Goal: Task Accomplishment & Management: Complete application form

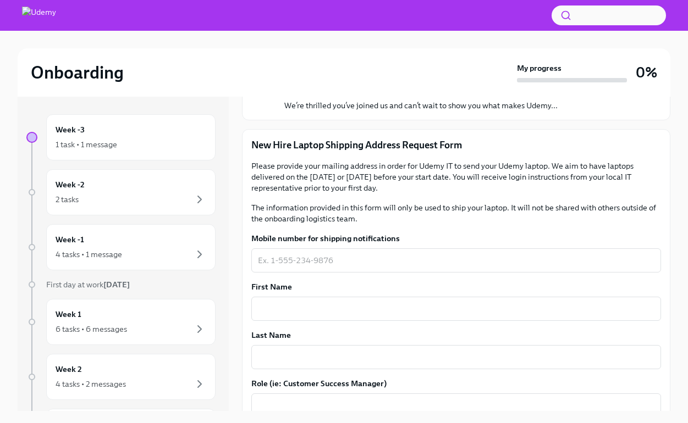
scroll to position [123, 0]
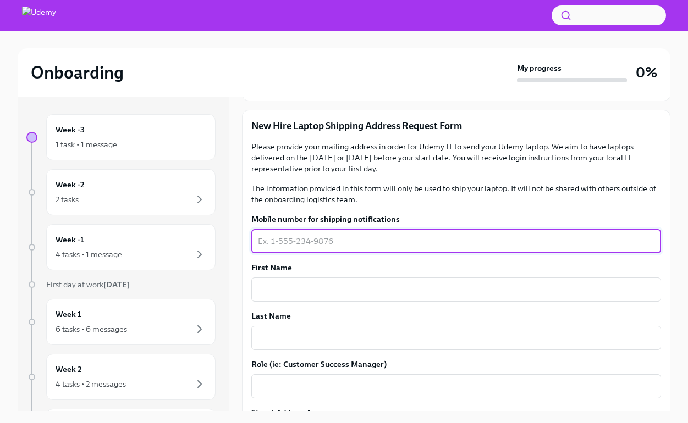
click at [333, 246] on textarea "Mobile number for shipping notifications" at bounding box center [456, 241] width 396 height 13
type textarea "9166625994"
click at [349, 295] on textarea "First Name" at bounding box center [456, 289] width 396 height 13
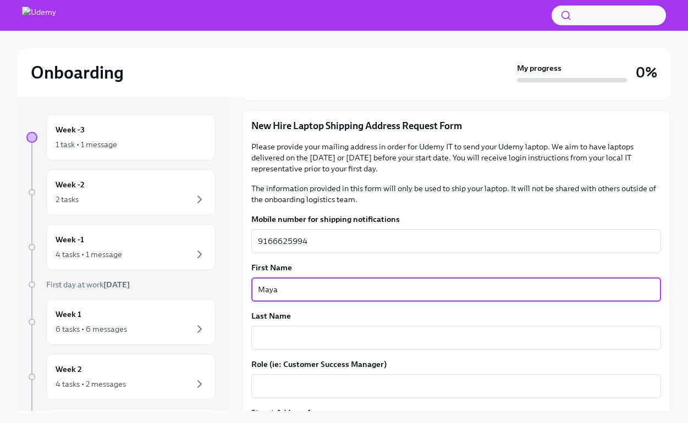
type textarea "Maya"
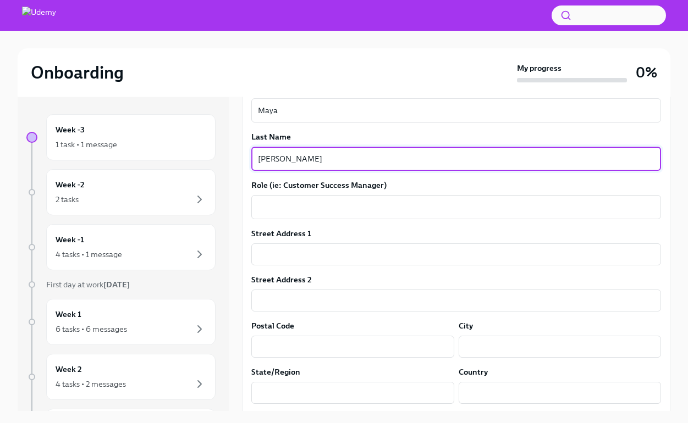
scroll to position [304, 0]
type textarea "[PERSON_NAME]"
click at [365, 208] on textarea "Role (ie: Customer Success Manager)" at bounding box center [456, 206] width 396 height 13
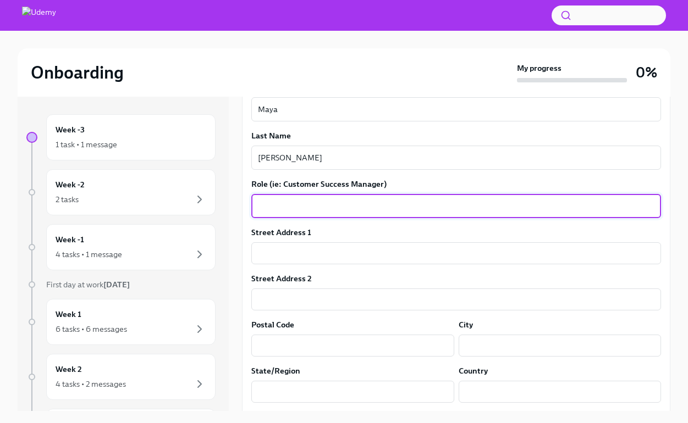
type textarea ";"
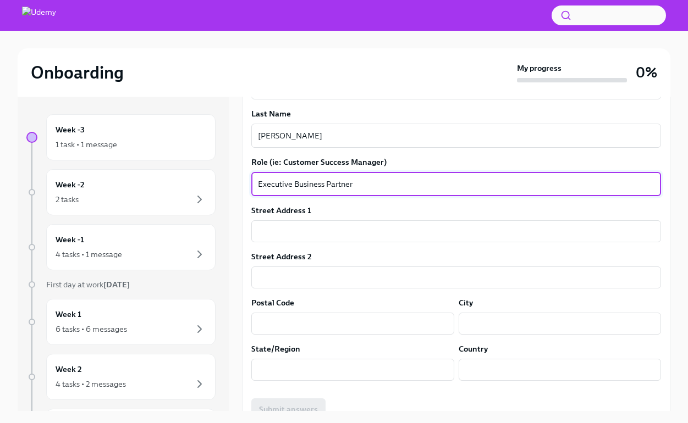
scroll to position [331, 0]
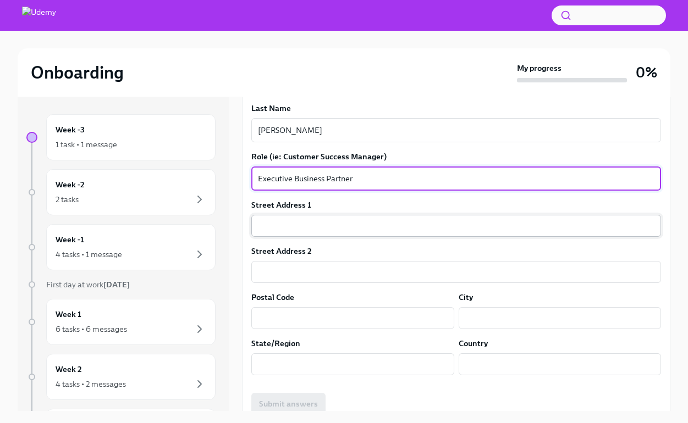
type textarea "Executive Business Partner"
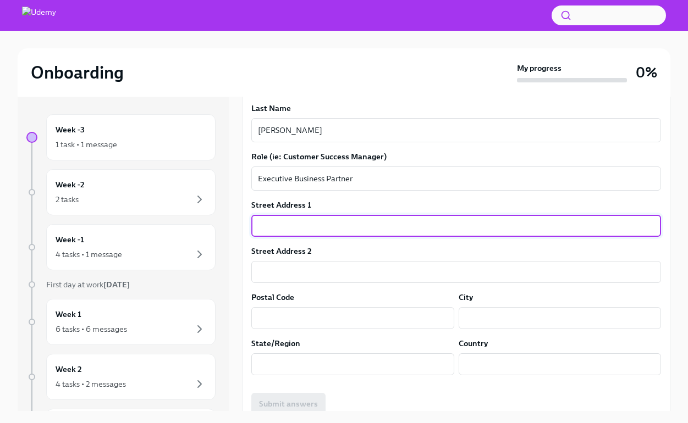
click at [371, 224] on input "text" at bounding box center [456, 226] width 410 height 22
type input "[STREET_ADDRESS]"
type input "94609"
type input "[GEOGRAPHIC_DATA]"
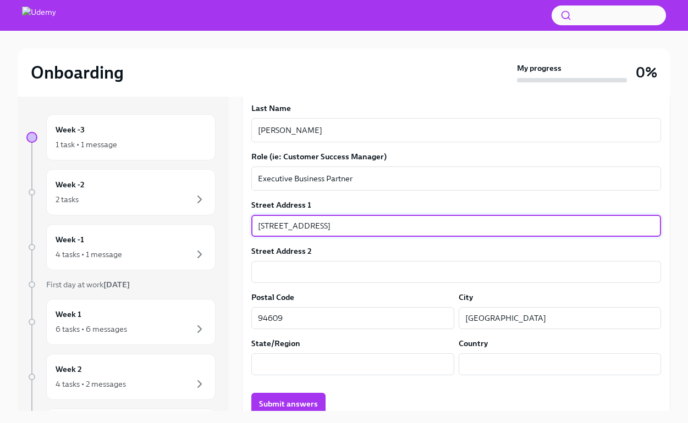
type input "CA"
type input "US"
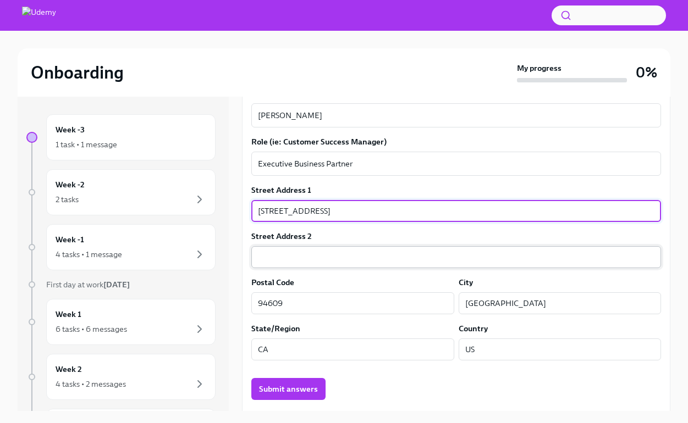
scroll to position [347, 0]
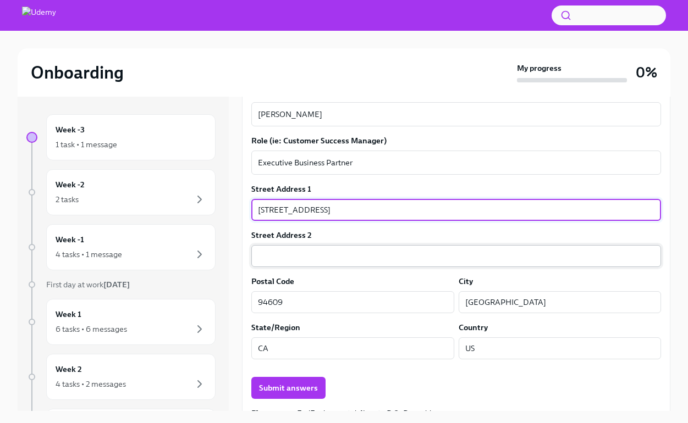
click at [350, 256] on input "text" at bounding box center [456, 256] width 410 height 22
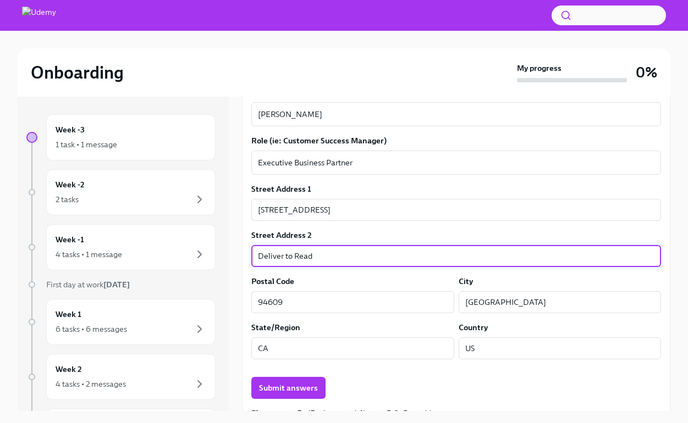
type input "Deliver to Read S"
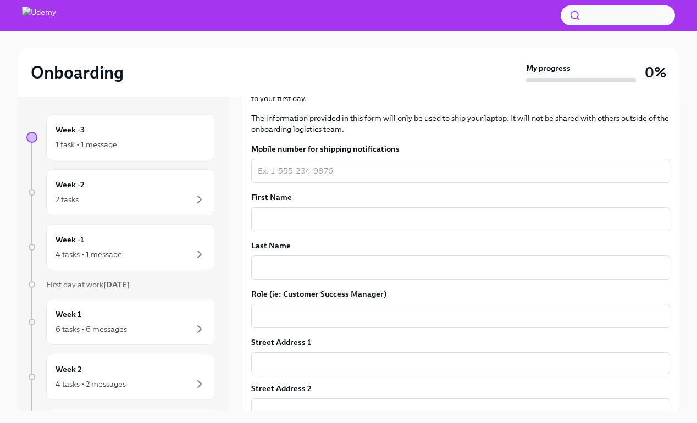
scroll to position [195, 0]
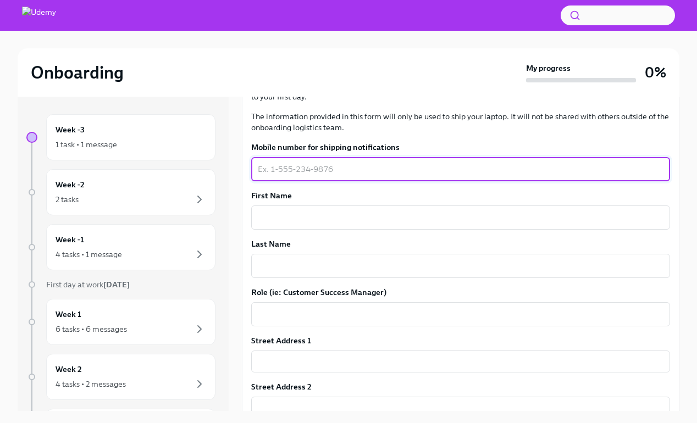
click at [328, 171] on textarea "Mobile number for shipping notifications" at bounding box center [461, 169] width 406 height 13
type textarea "9166625994"
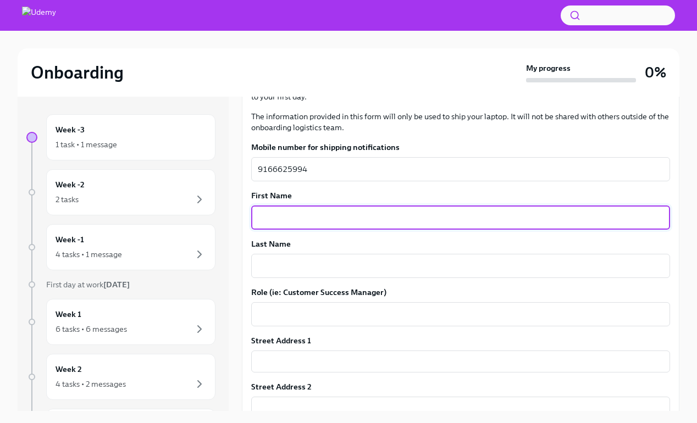
click at [361, 218] on textarea "First Name" at bounding box center [461, 217] width 406 height 13
type textarea "Maya"
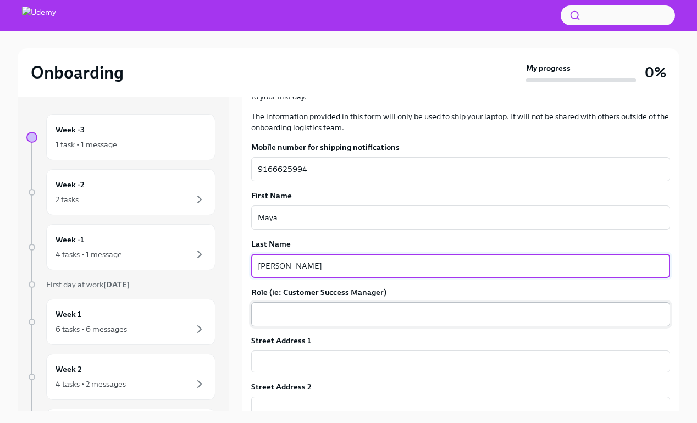
type textarea "[PERSON_NAME]"
click at [318, 318] on textarea "Role (ie: Customer Success Manager)" at bounding box center [461, 314] width 406 height 13
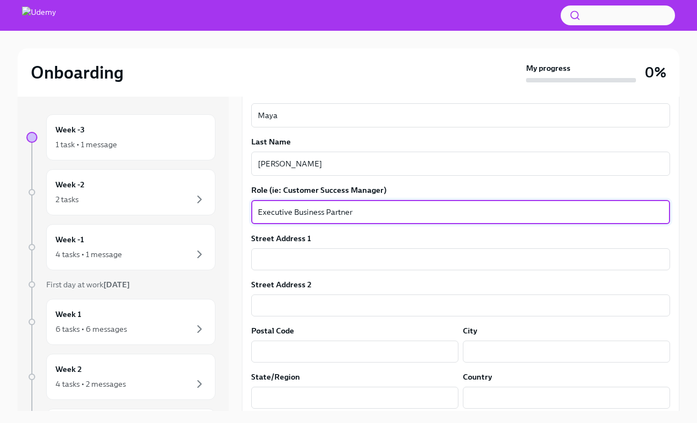
scroll to position [299, 0]
type textarea "Executive Business Partner"
click at [311, 257] on input "text" at bounding box center [460, 258] width 419 height 22
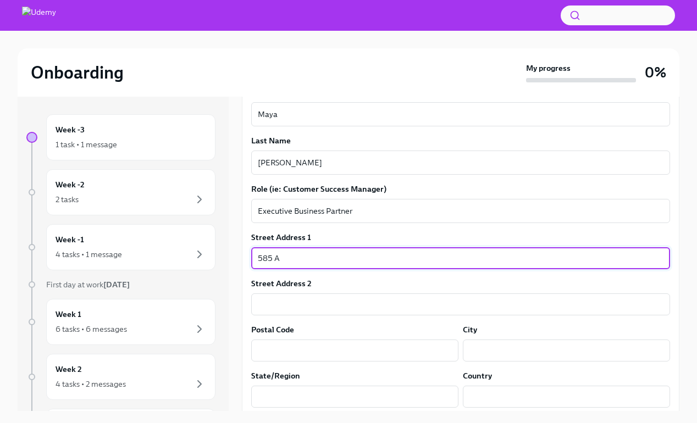
type input "[STREET_ADDRESS]"
type input "94609"
type input "[GEOGRAPHIC_DATA]"
type input "CA"
type input "US"
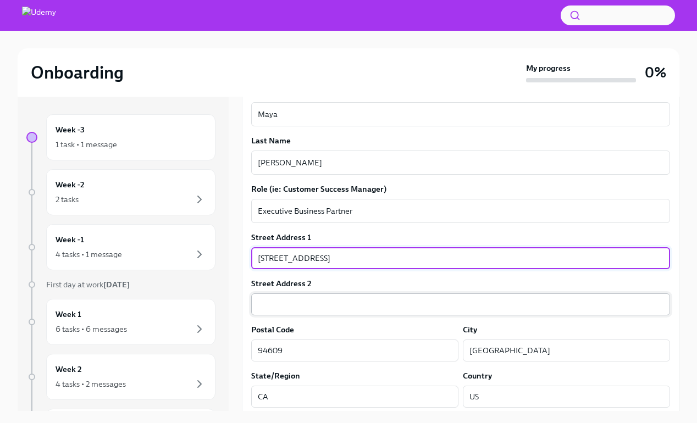
scroll to position [364, 0]
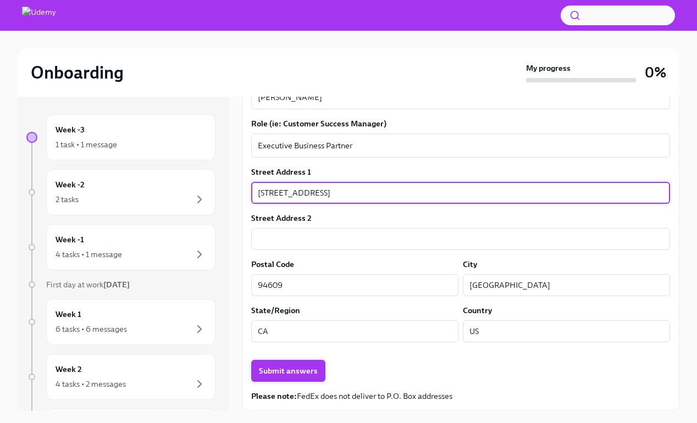
click at [307, 372] on span "Submit answers" at bounding box center [288, 371] width 59 height 11
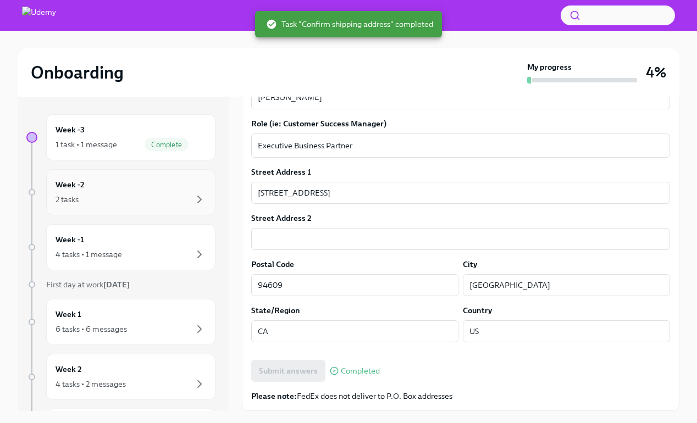
click at [140, 200] on div "2 tasks" at bounding box center [131, 199] width 151 height 13
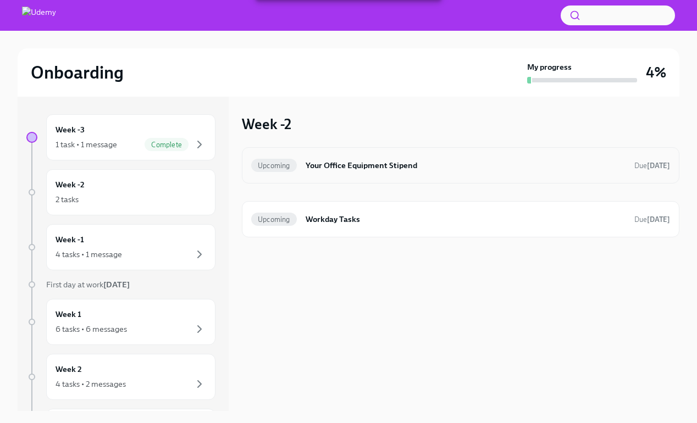
click at [374, 165] on h6 "Your Office Equipment Stipend" at bounding box center [466, 165] width 320 height 12
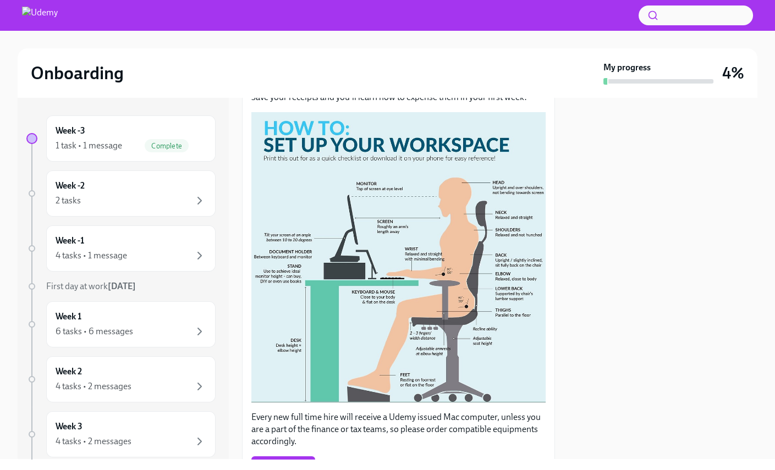
scroll to position [183, 0]
click at [464, 244] on button "Zoom image" at bounding box center [398, 257] width 294 height 291
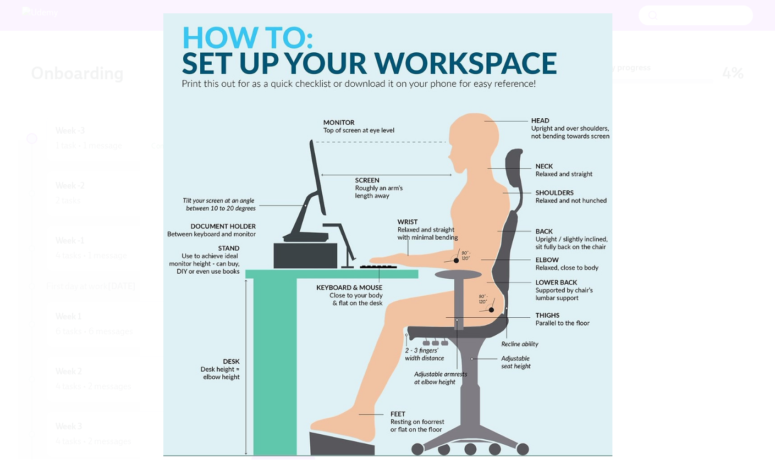
click at [666, 109] on button "Unzoom image" at bounding box center [387, 235] width 775 height 470
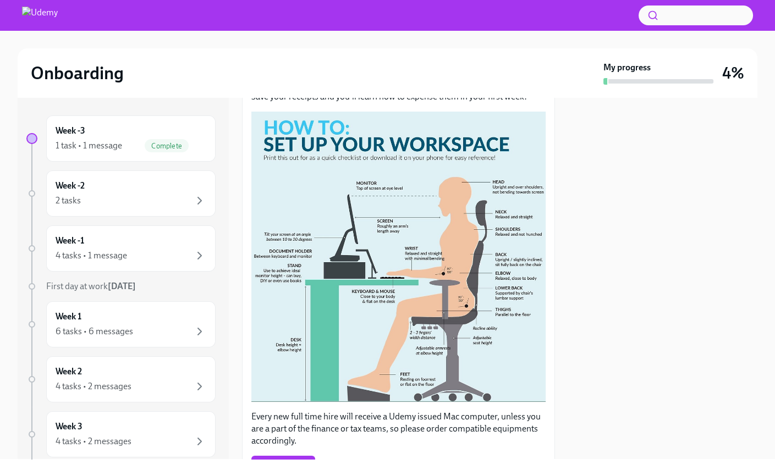
scroll to position [245, 0]
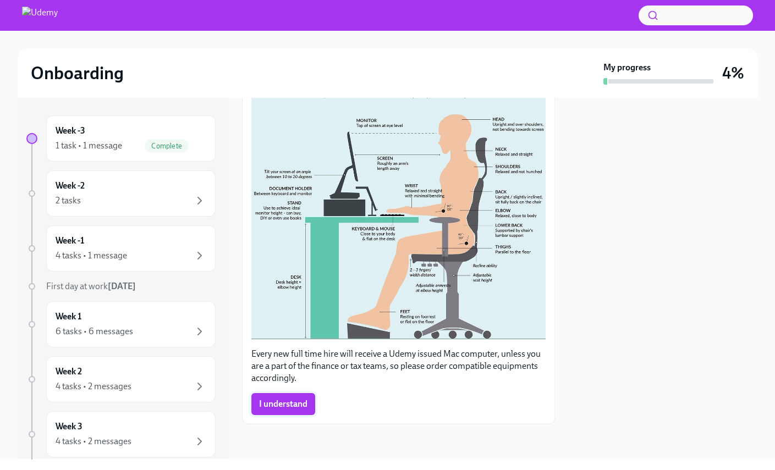
click at [280, 395] on button "I understand" at bounding box center [283, 404] width 64 height 22
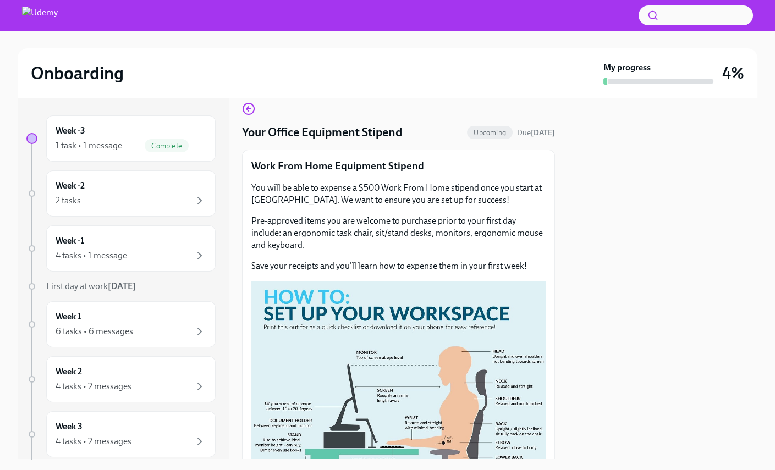
scroll to position [0, 0]
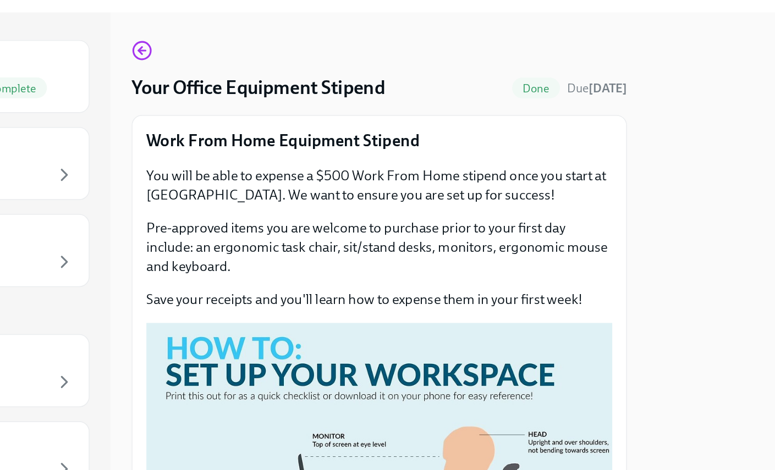
click at [598, 226] on div at bounding box center [662, 278] width 189 height 361
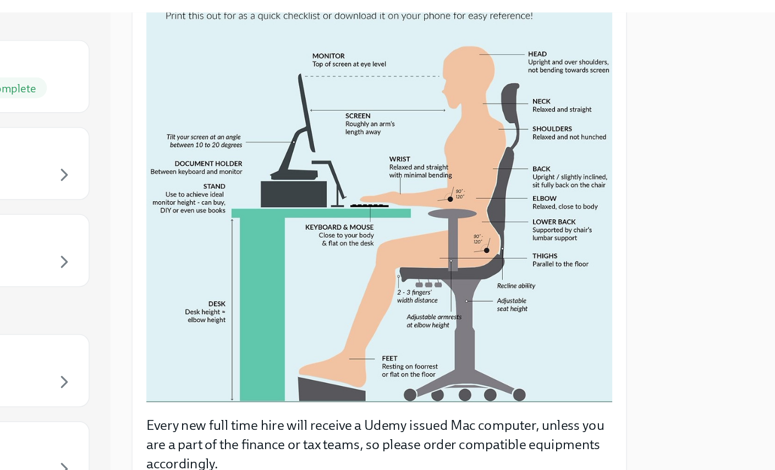
scroll to position [245, 0]
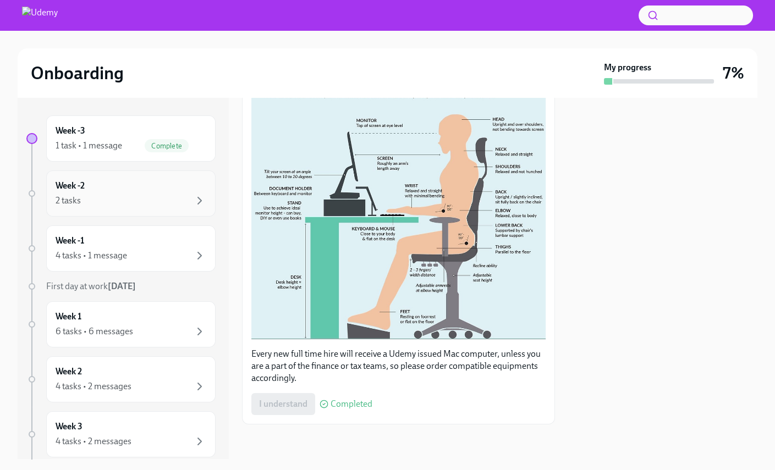
click at [117, 194] on div "2 tasks" at bounding box center [131, 200] width 151 height 13
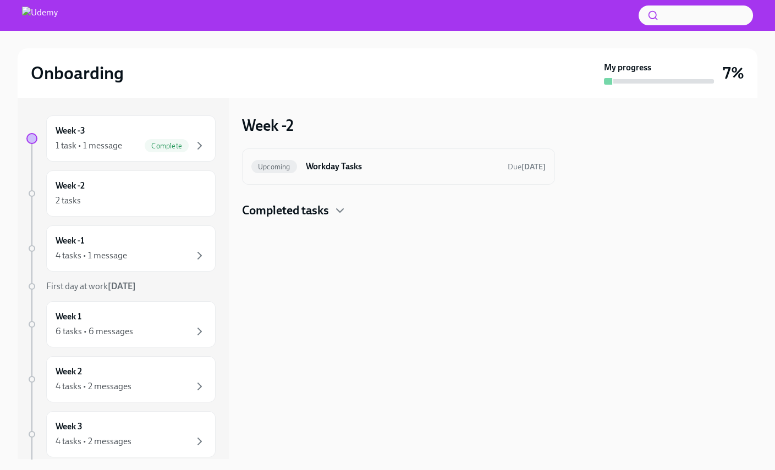
click at [373, 167] on h6 "Workday Tasks" at bounding box center [402, 167] width 193 height 12
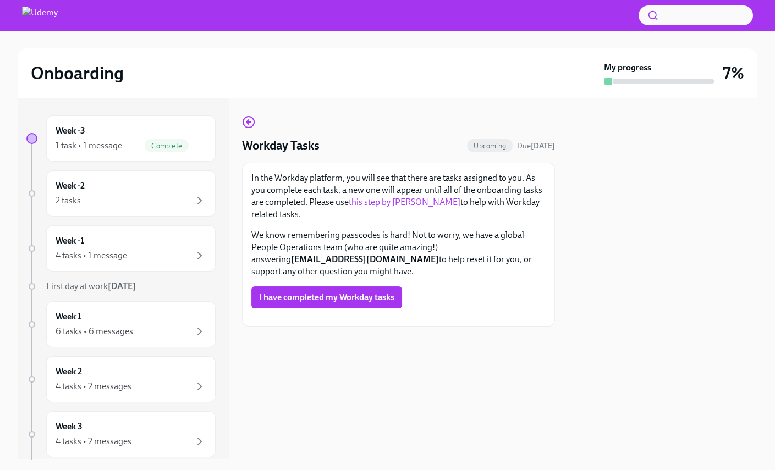
click at [371, 200] on link "this step by [PERSON_NAME]" at bounding box center [405, 202] width 112 height 10
